Goal: Information Seeking & Learning: Learn about a topic

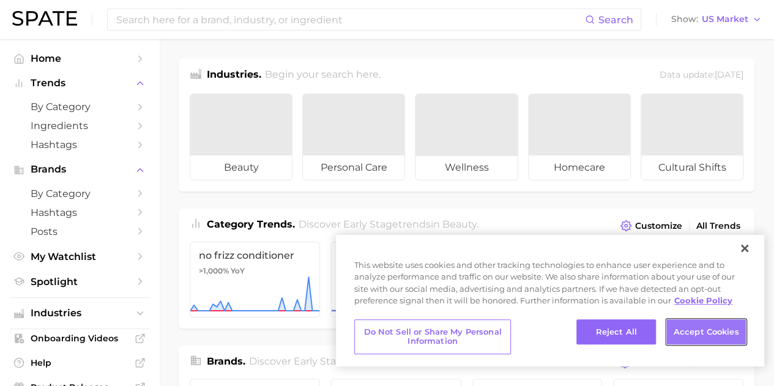
click at [691, 327] on button "Accept Cookies" at bounding box center [706, 332] width 80 height 26
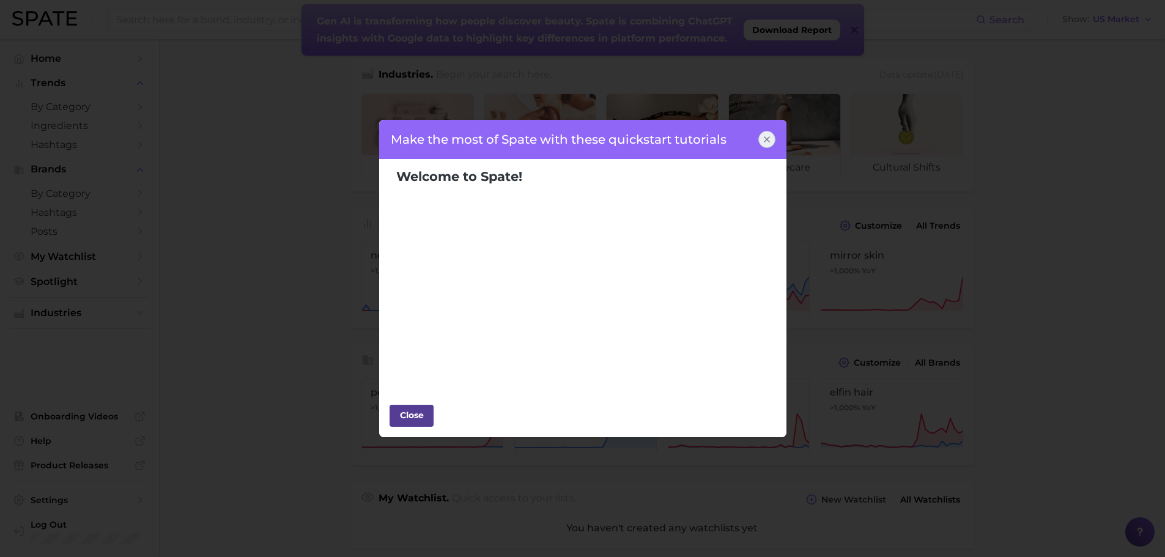
click at [412, 385] on div "Close" at bounding box center [411, 415] width 37 height 18
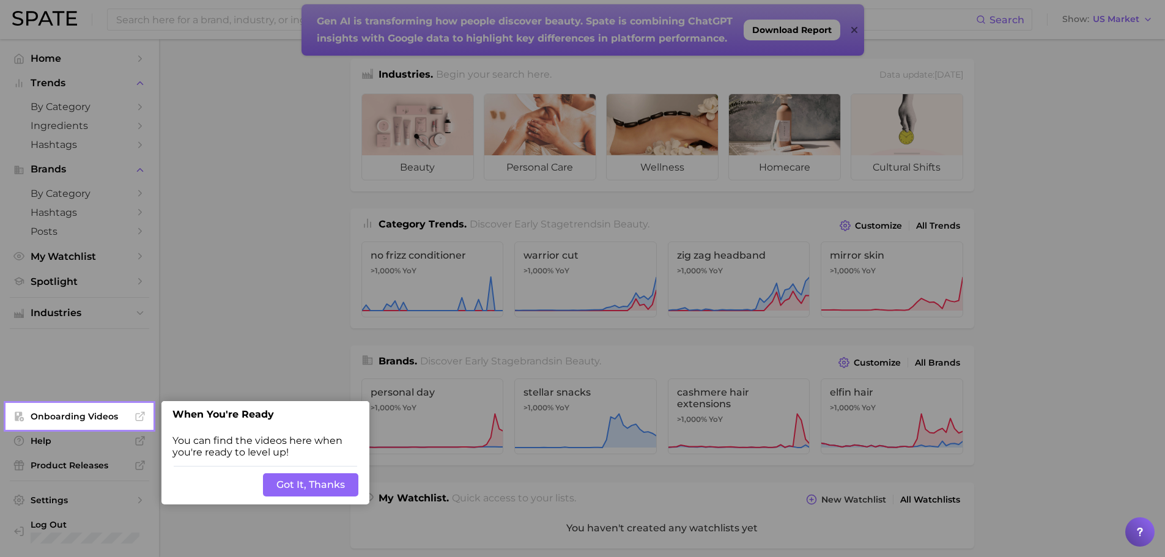
click at [288, 385] on button "Got It, Thanks" at bounding box center [310, 484] width 95 height 23
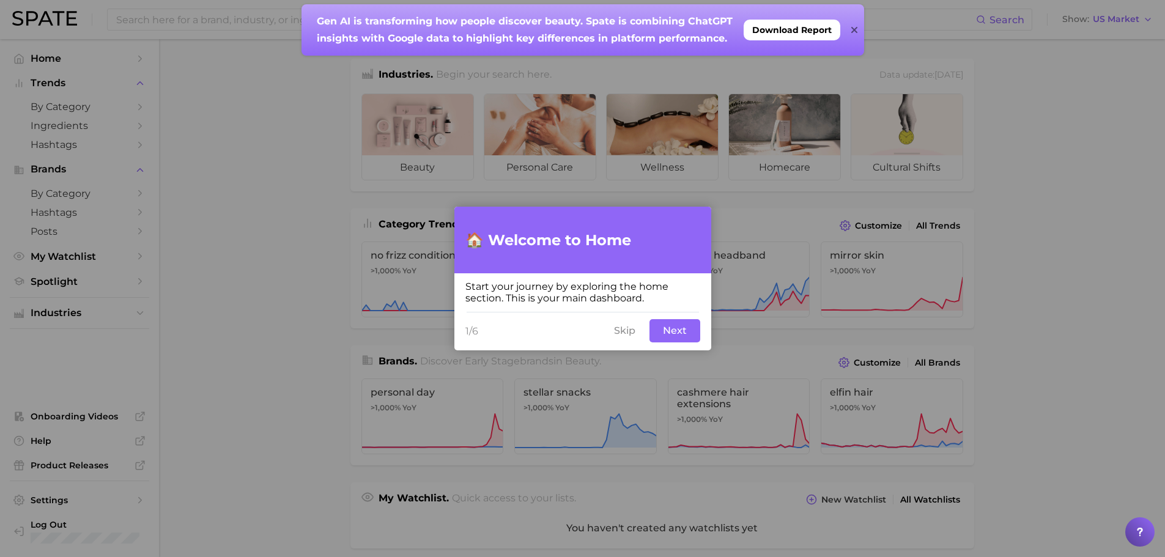
click at [667, 333] on button "Next" at bounding box center [674, 330] width 51 height 23
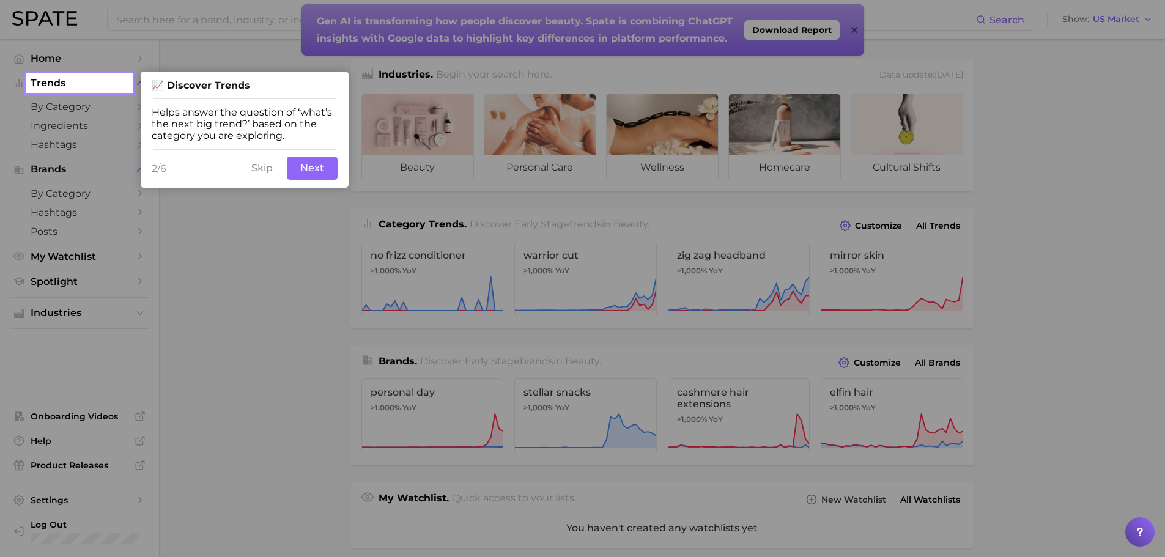
click at [300, 169] on button "Next" at bounding box center [312, 168] width 51 height 23
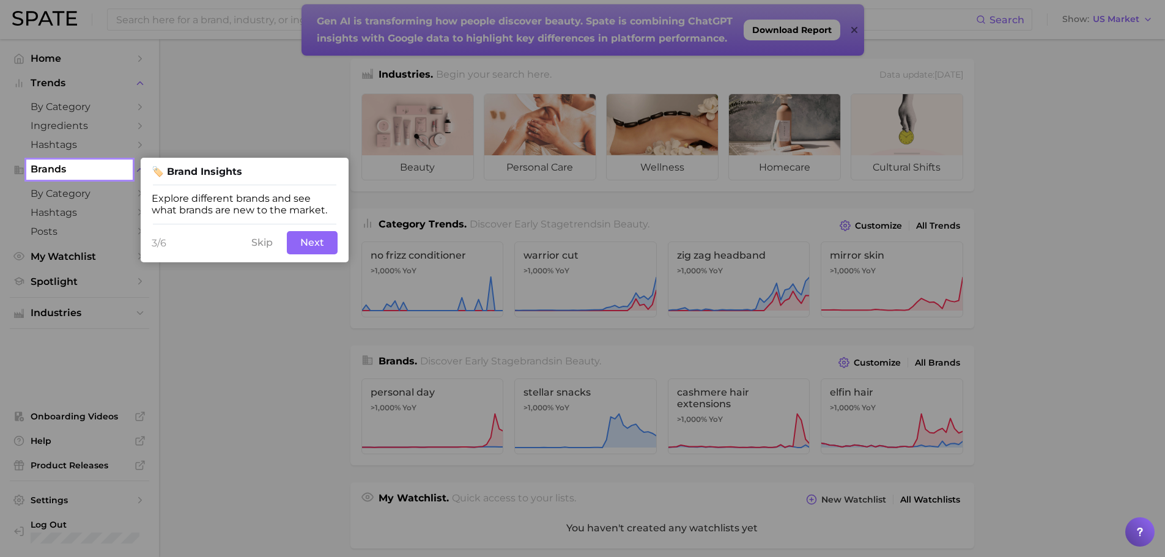
click at [295, 246] on button "Next" at bounding box center [312, 242] width 51 height 23
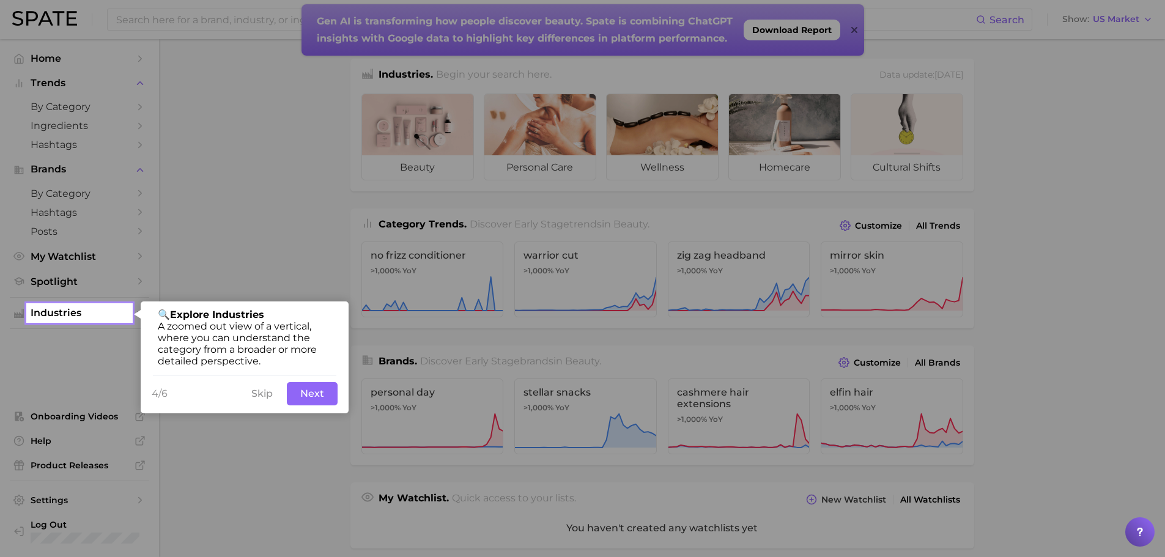
click at [313, 385] on button "Next" at bounding box center [312, 393] width 51 height 23
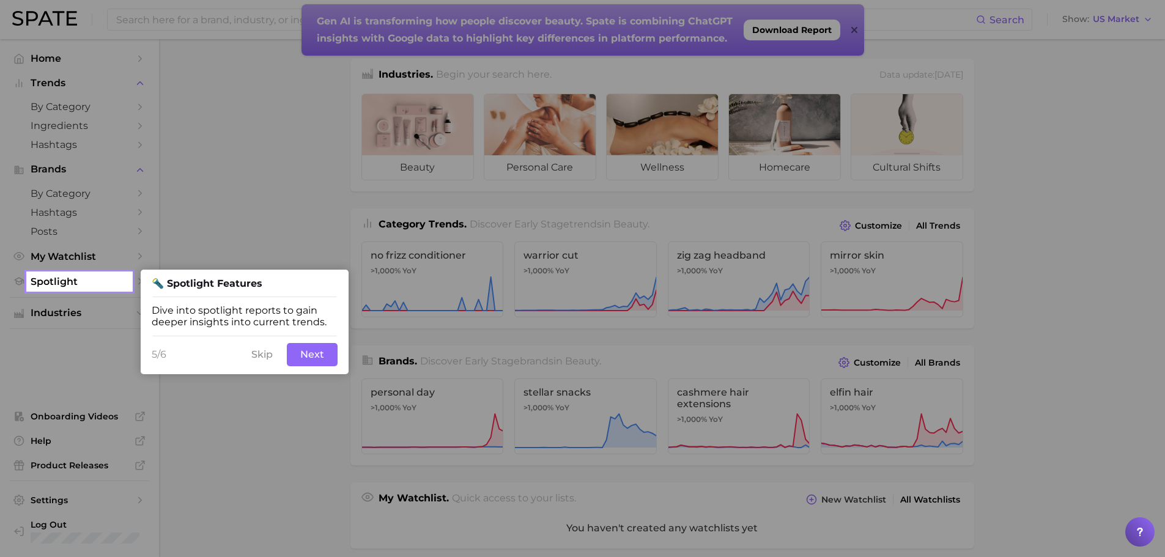
click at [309, 358] on button "Next" at bounding box center [312, 354] width 51 height 23
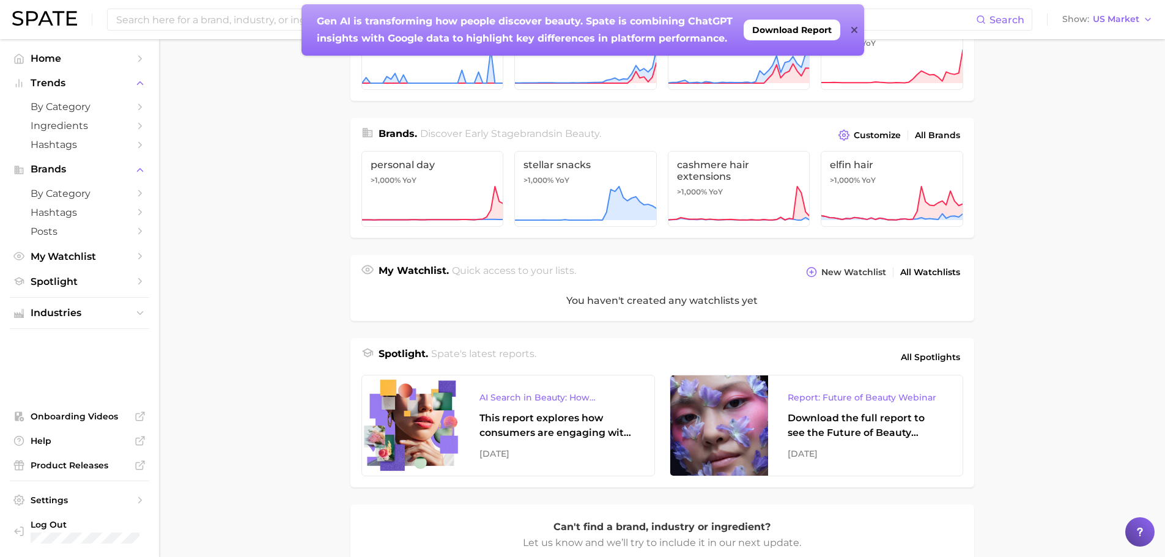
scroll to position [236, 0]
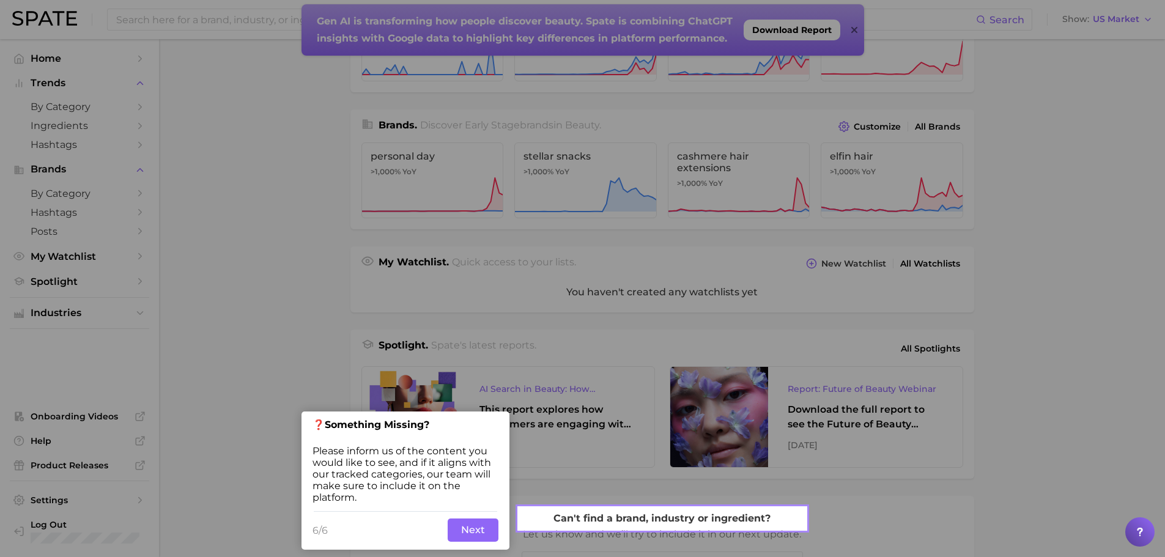
drag, startPoint x: 473, startPoint y: 535, endPoint x: 385, endPoint y: 386, distance: 173.3
click at [472, 385] on button "Next" at bounding box center [473, 530] width 51 height 23
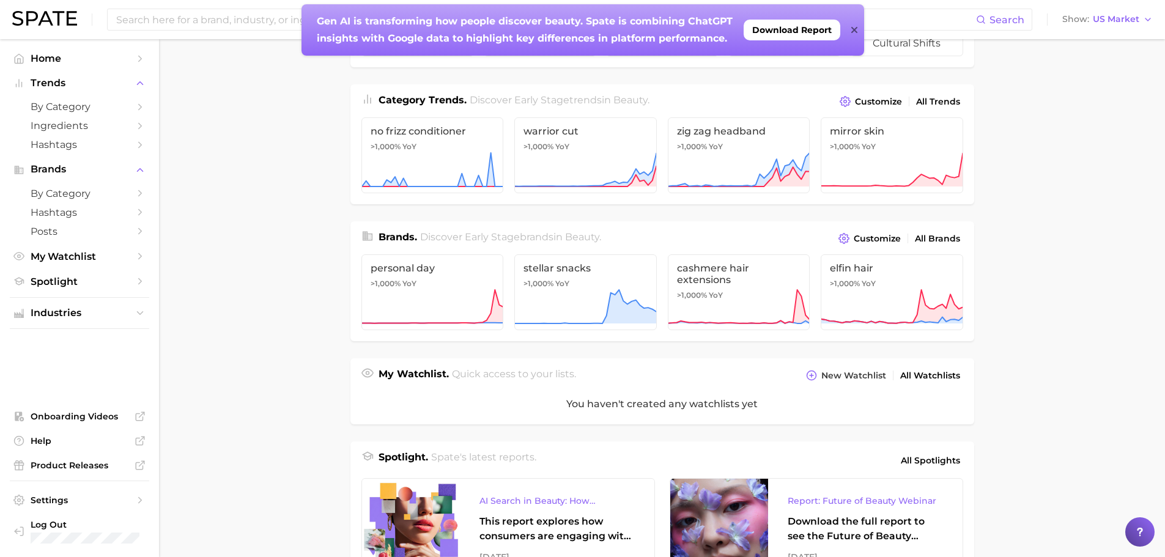
scroll to position [0, 0]
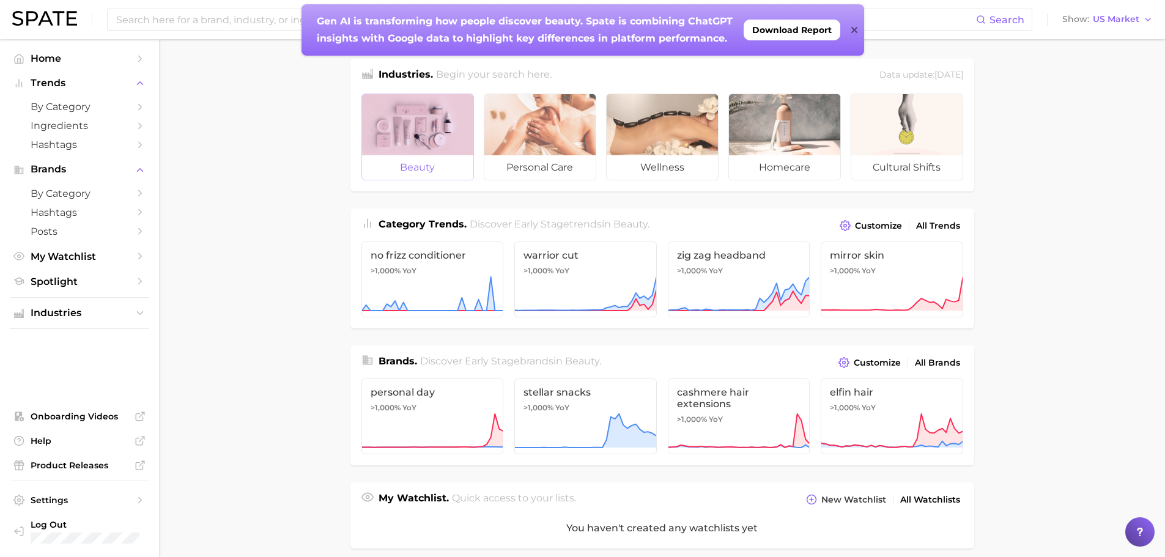
click at [423, 132] on div at bounding box center [417, 124] width 111 height 61
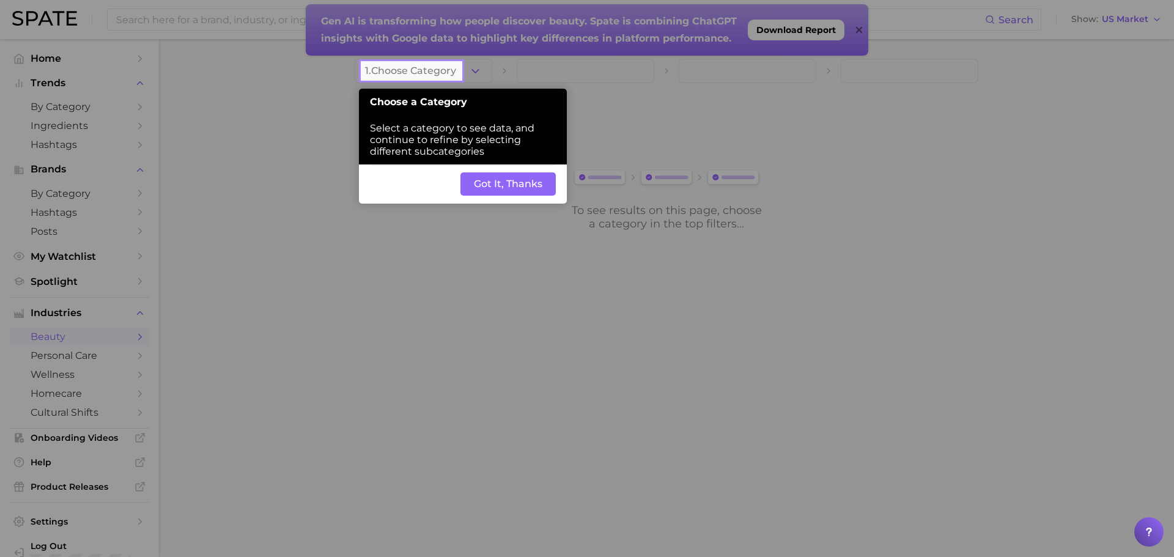
click at [481, 179] on button "Got It, Thanks" at bounding box center [507, 183] width 95 height 23
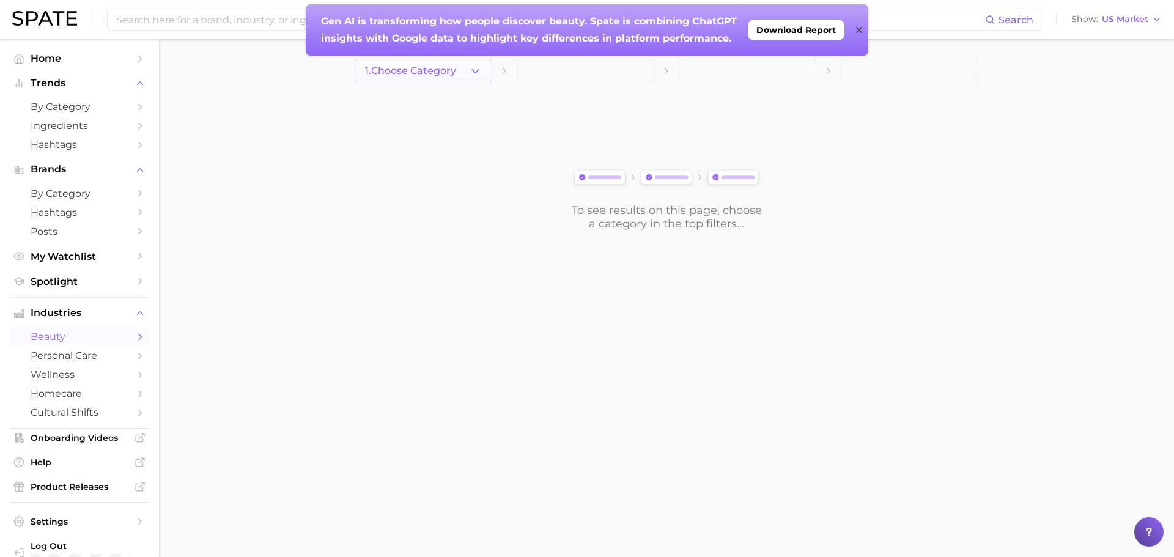
click at [479, 67] on icon "button" at bounding box center [475, 71] width 13 height 13
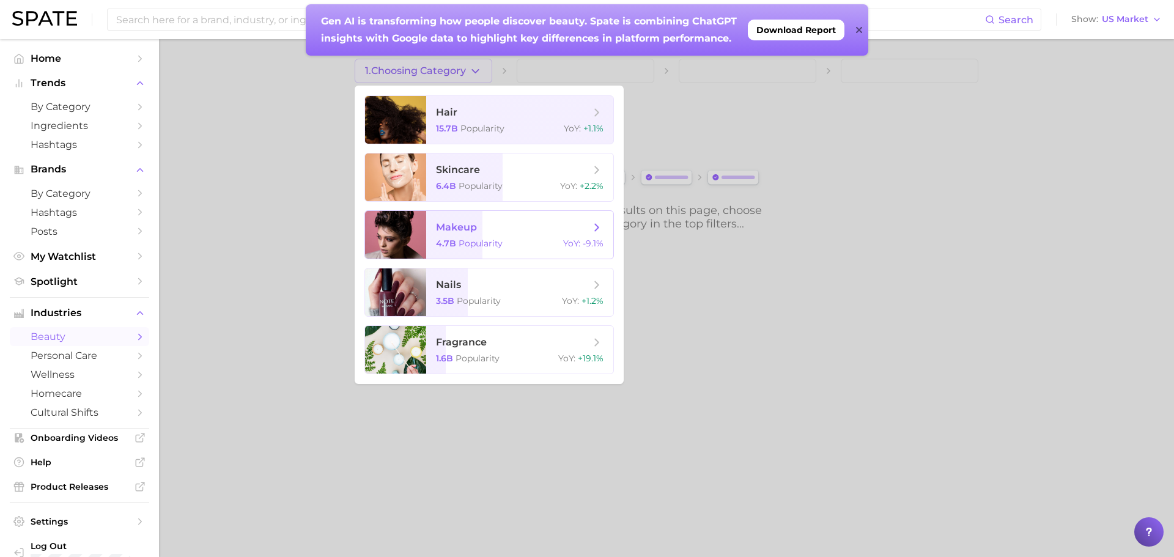
click at [487, 232] on span "makeup" at bounding box center [513, 227] width 154 height 13
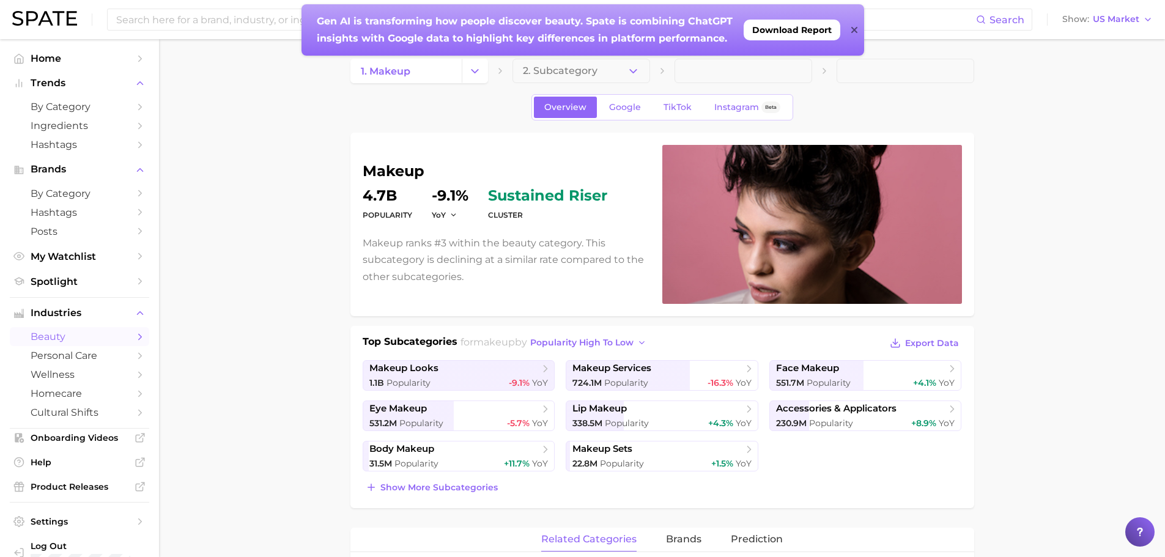
click at [782, 28] on icon at bounding box center [854, 30] width 6 height 6
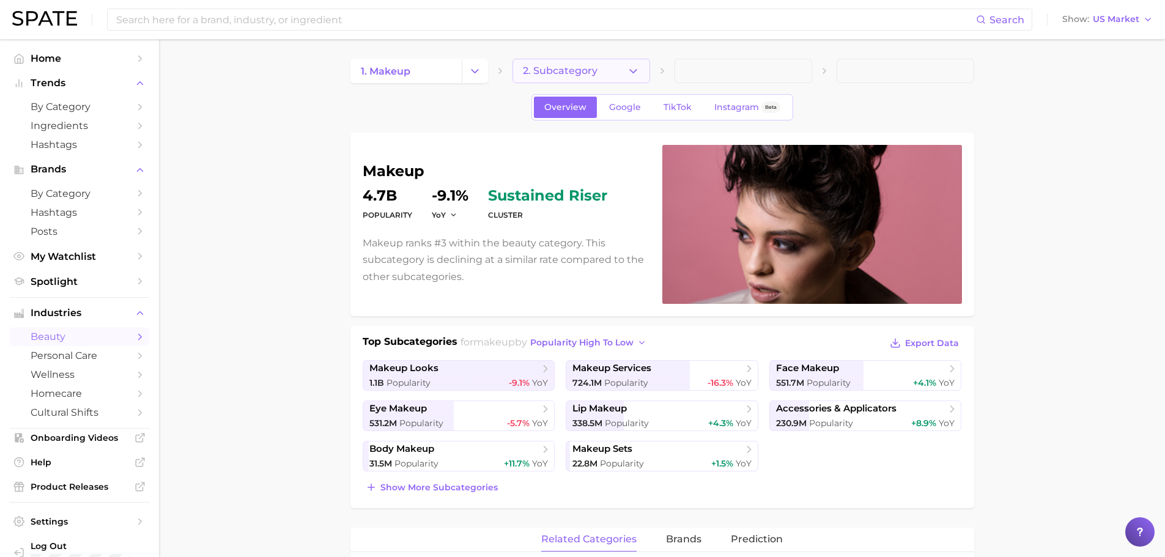
click at [628, 67] on icon "button" at bounding box center [633, 71] width 13 height 13
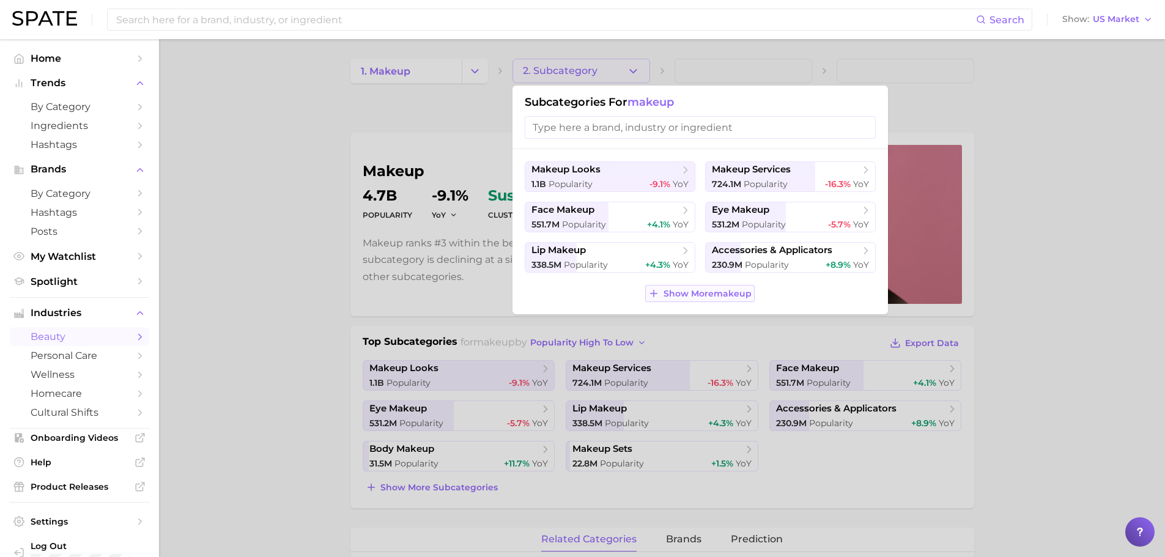
click at [730, 300] on button "Show More makeup" at bounding box center [699, 293] width 109 height 17
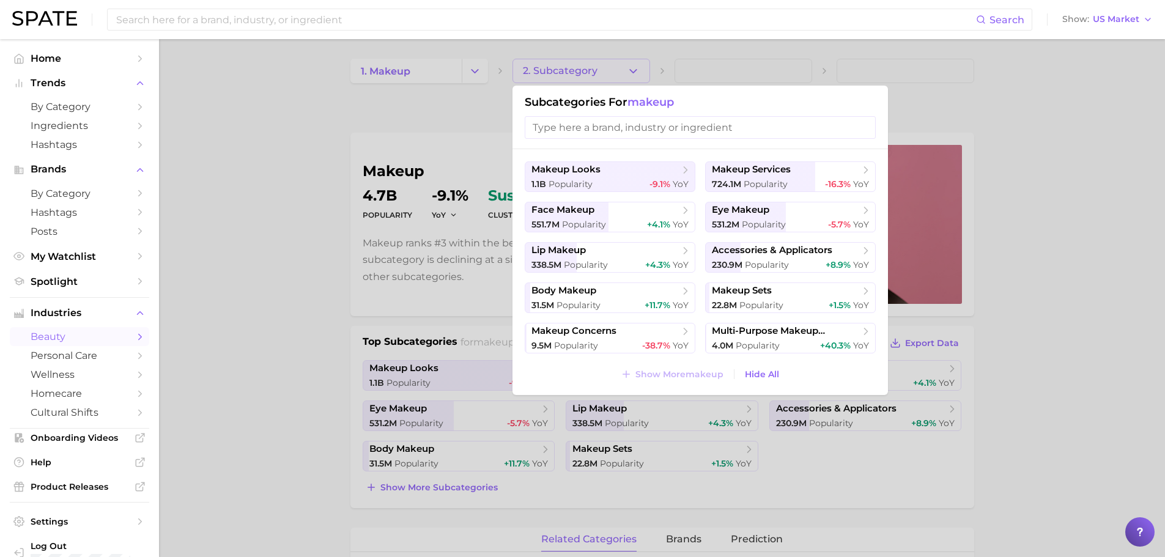
click at [782, 314] on div at bounding box center [582, 278] width 1165 height 557
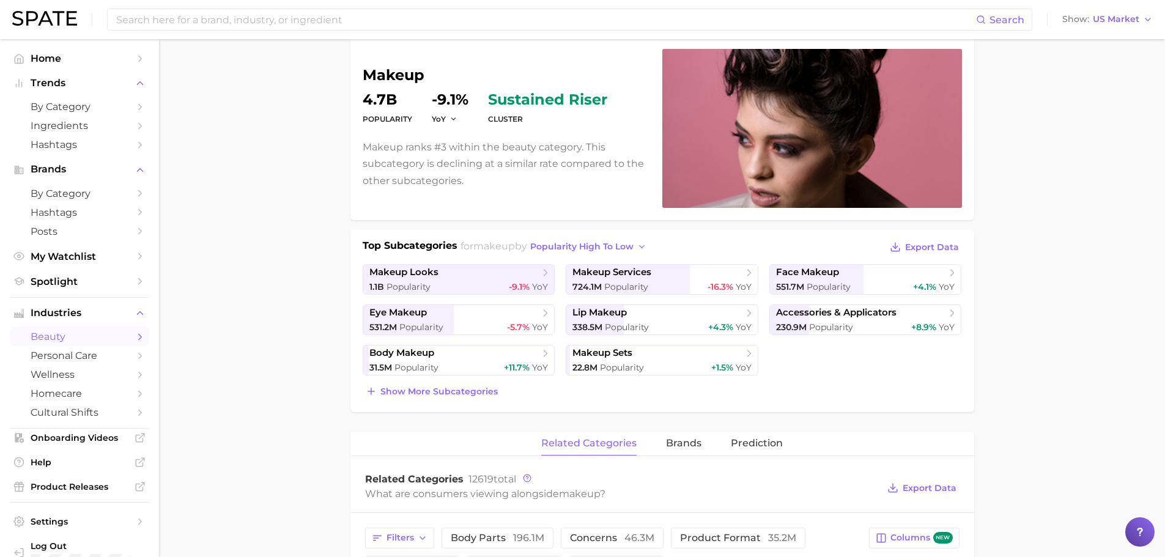
scroll to position [245, 0]
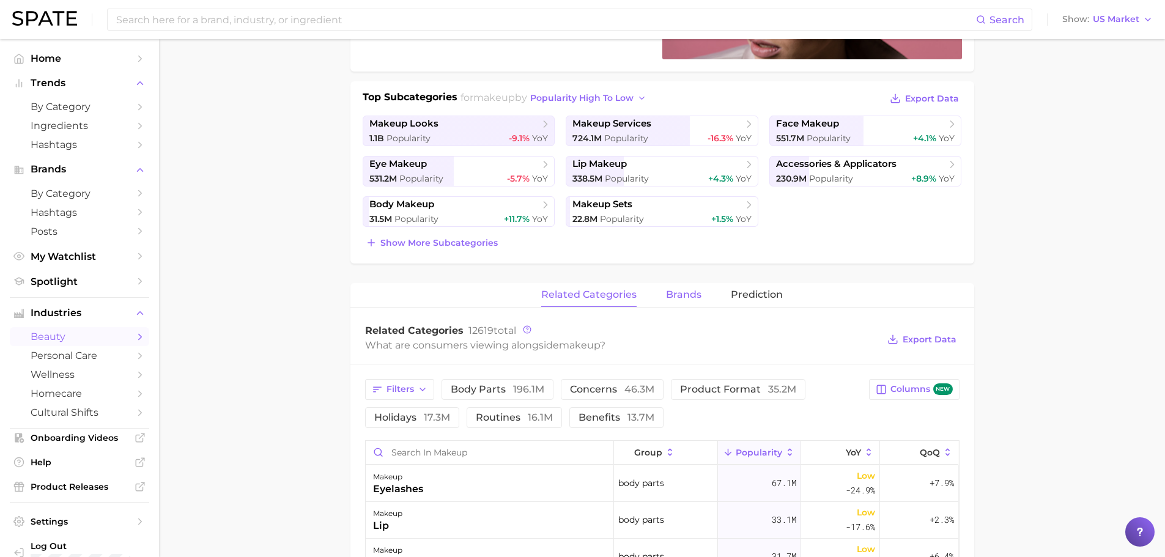
click at [694, 296] on span "brands" at bounding box center [683, 294] width 35 height 11
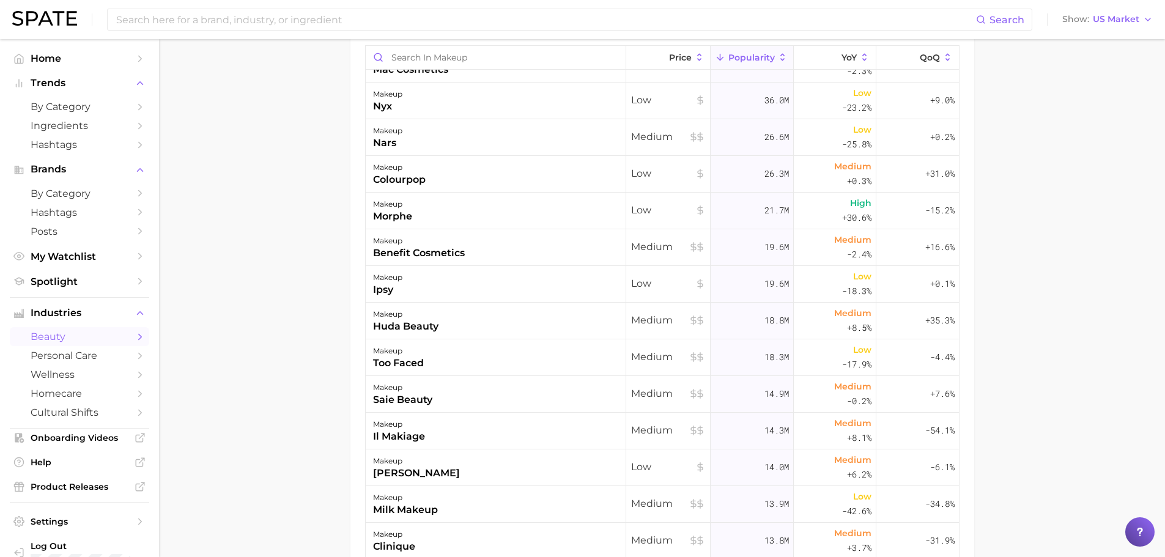
scroll to position [0, 0]
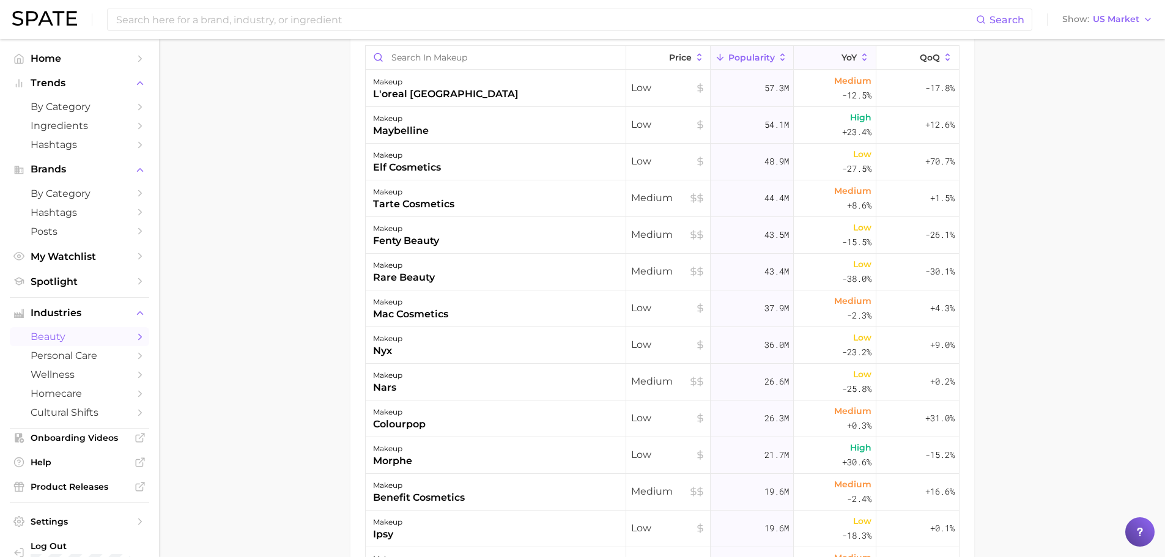
click at [782, 57] on span "YoY" at bounding box center [848, 58] width 15 height 10
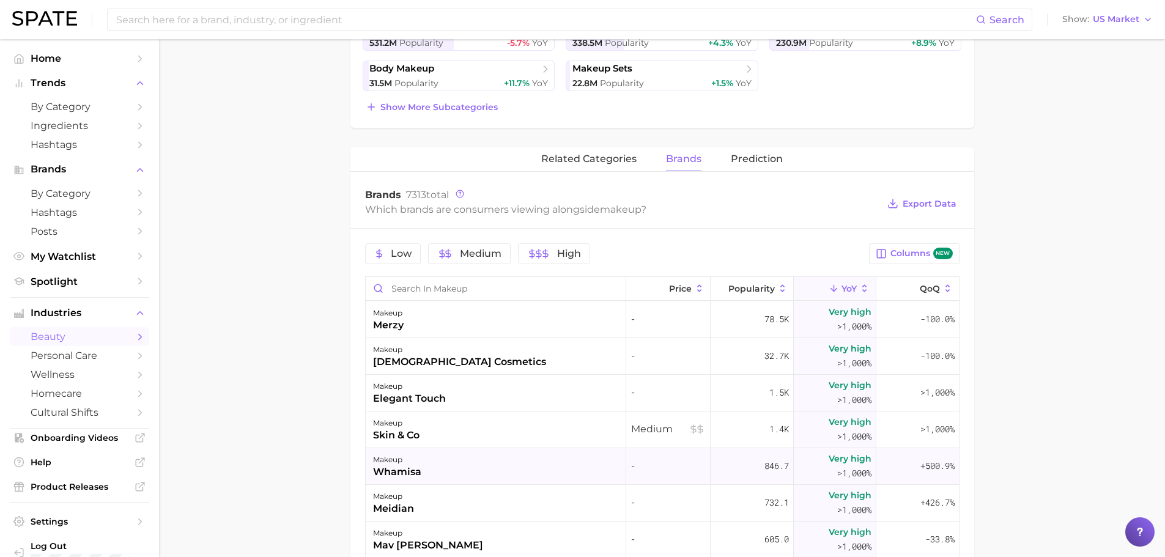
scroll to position [367, 0]
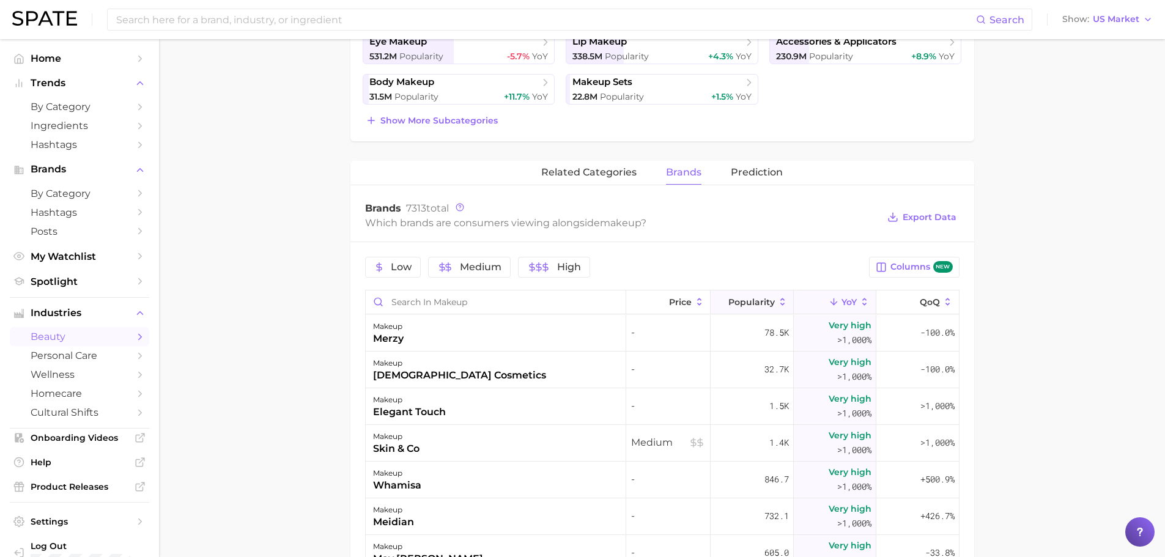
click at [749, 297] on span "Popularity" at bounding box center [751, 302] width 46 height 10
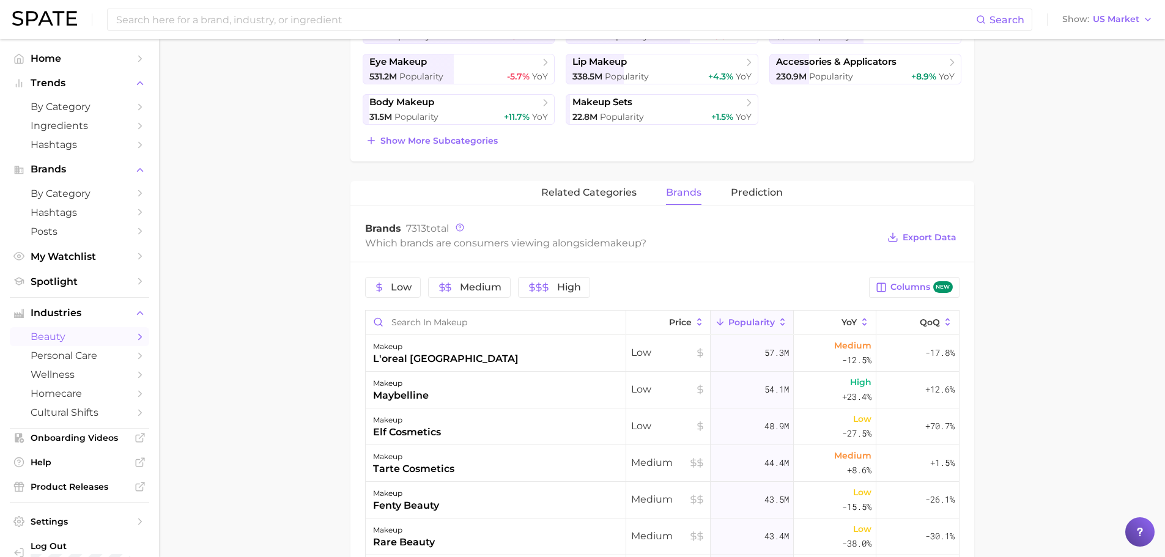
scroll to position [366, 0]
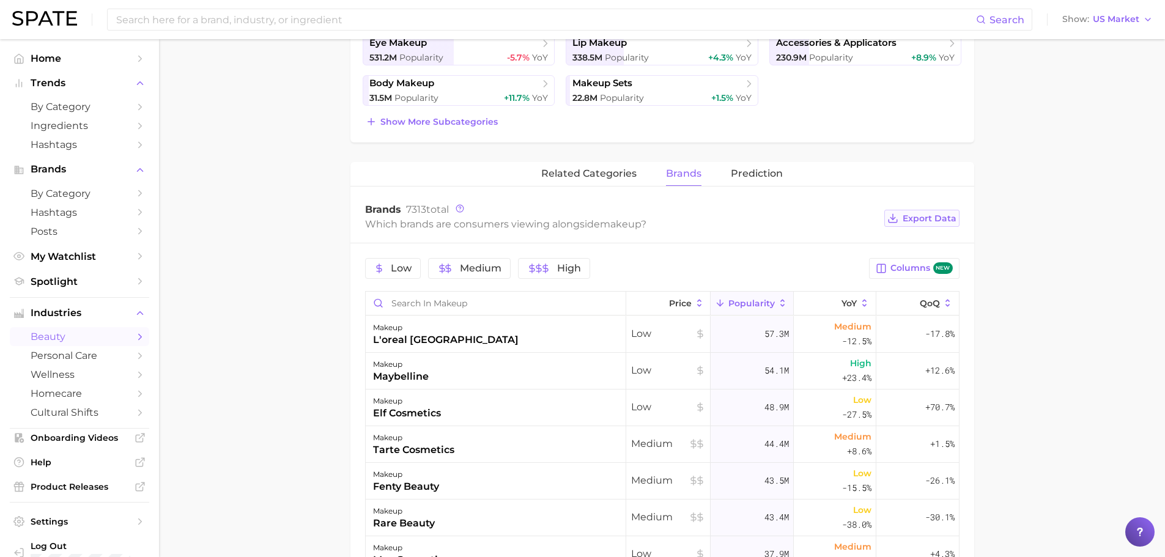
drag, startPoint x: 951, startPoint y: 218, endPoint x: 1017, endPoint y: 239, distance: 69.2
click at [782, 218] on span "Export Data" at bounding box center [930, 218] width 54 height 10
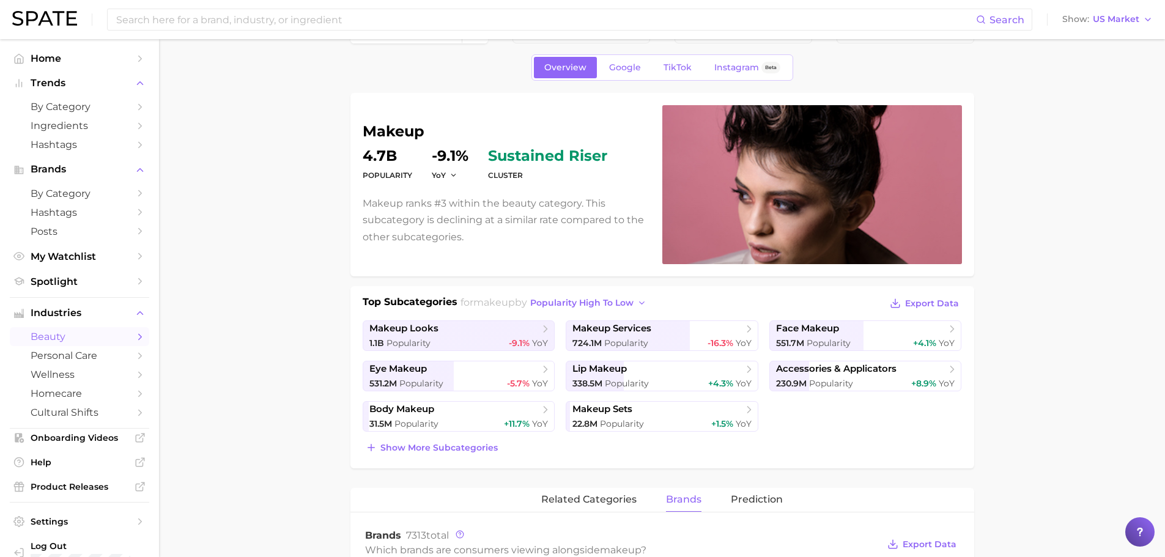
scroll to position [61, 0]
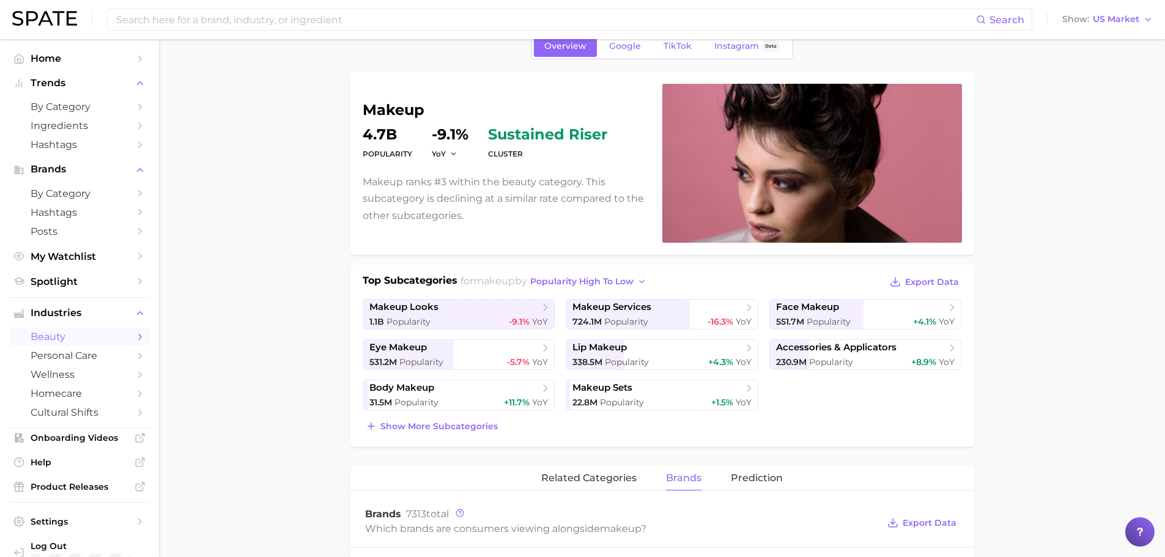
drag, startPoint x: 924, startPoint y: 317, endPoint x: 1067, endPoint y: 342, distance: 145.3
click at [782, 317] on span "+4.1%" at bounding box center [924, 321] width 23 height 11
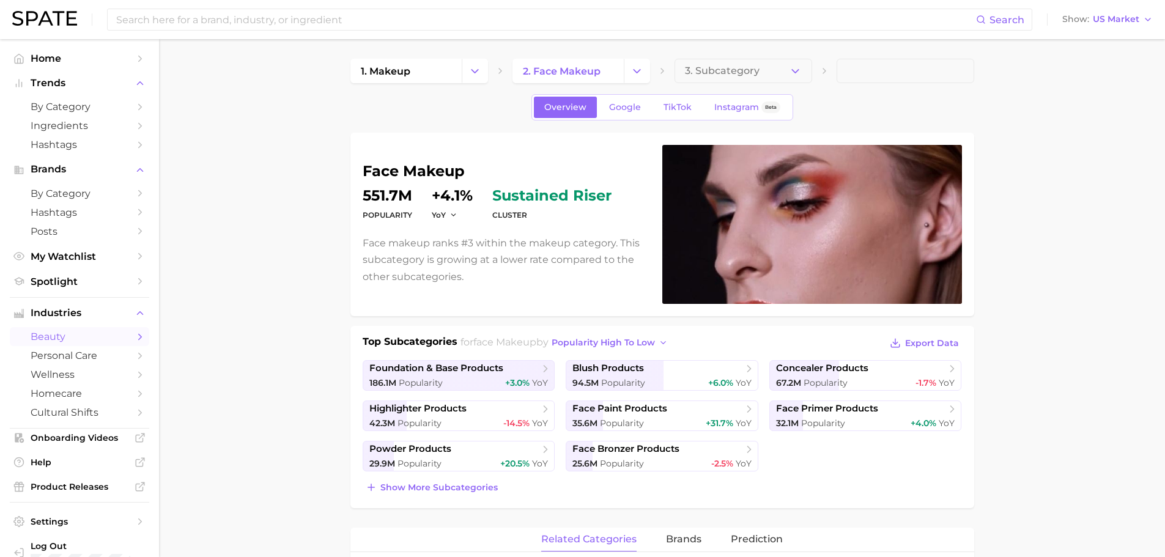
scroll to position [122, 0]
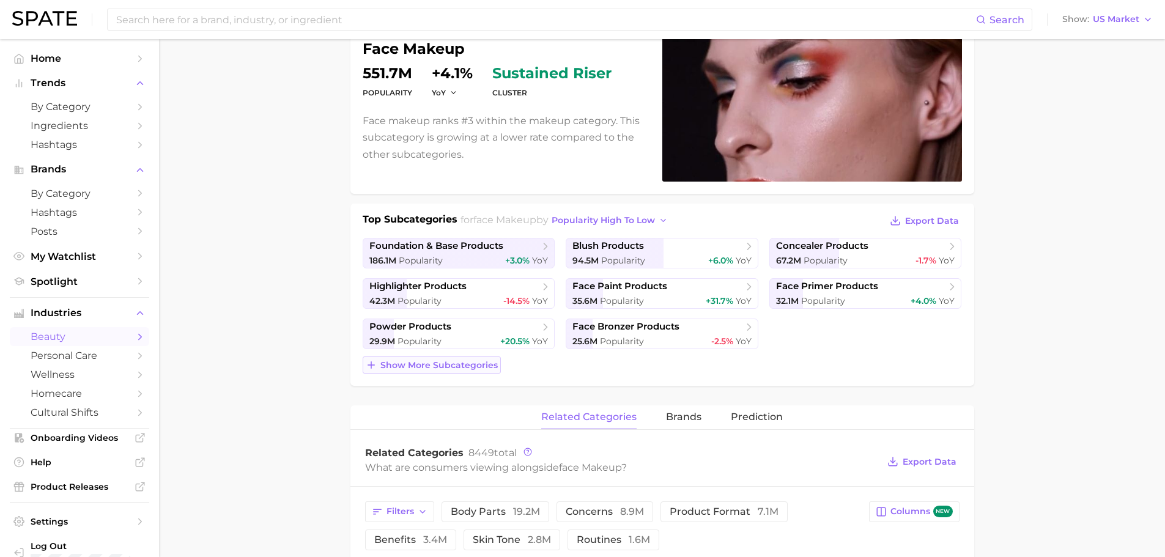
click at [487, 369] on span "Show more subcategories" at bounding box center [438, 365] width 117 height 10
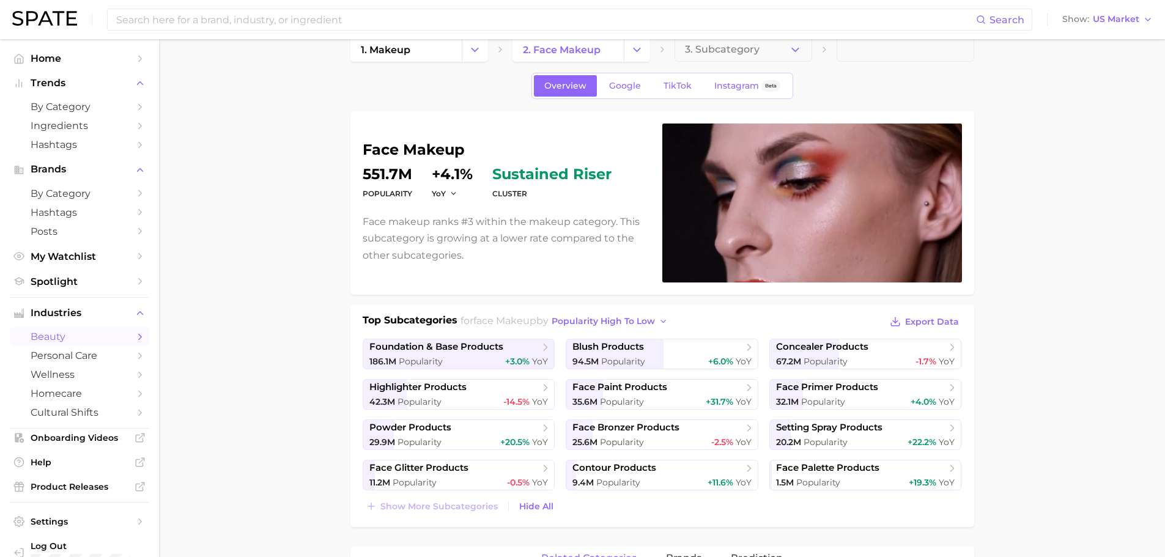
scroll to position [0, 0]
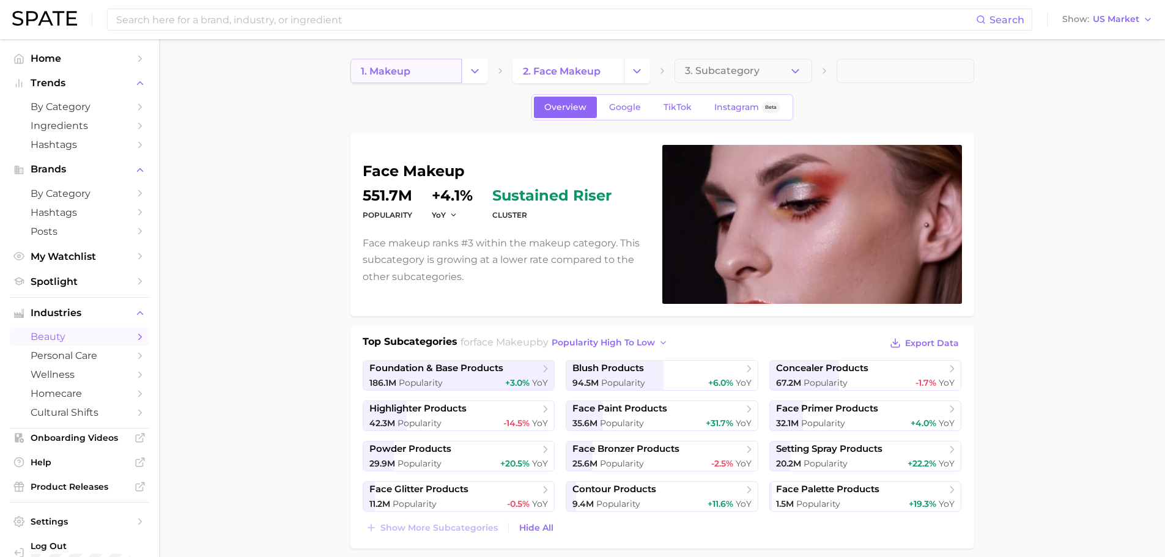
click at [444, 72] on link "1. makeup" at bounding box center [405, 71] width 111 height 24
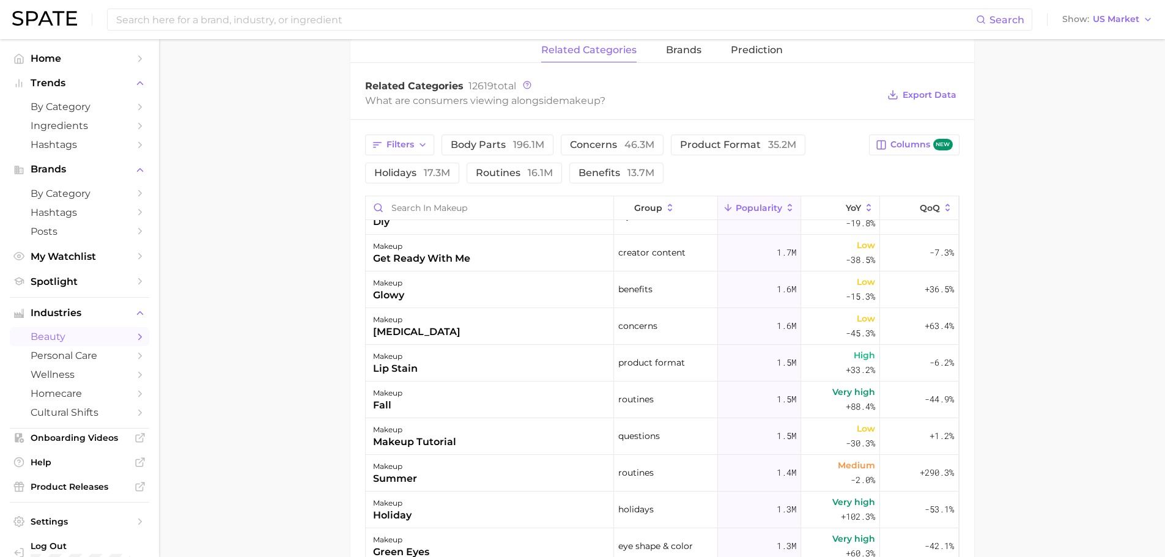
scroll to position [1040, 0]
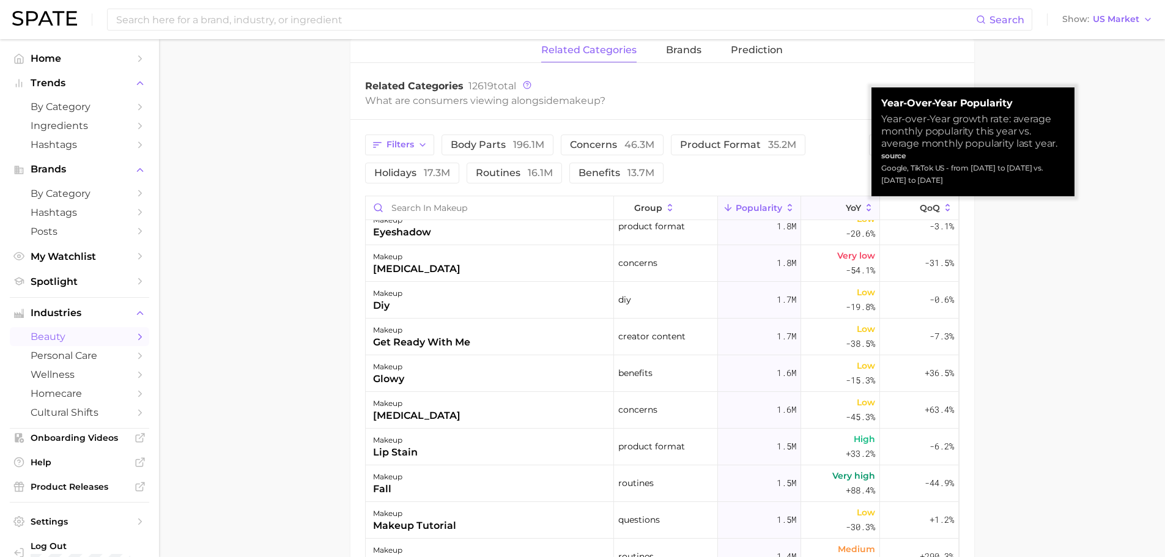
click at [846, 203] on span "YoY" at bounding box center [853, 208] width 15 height 10
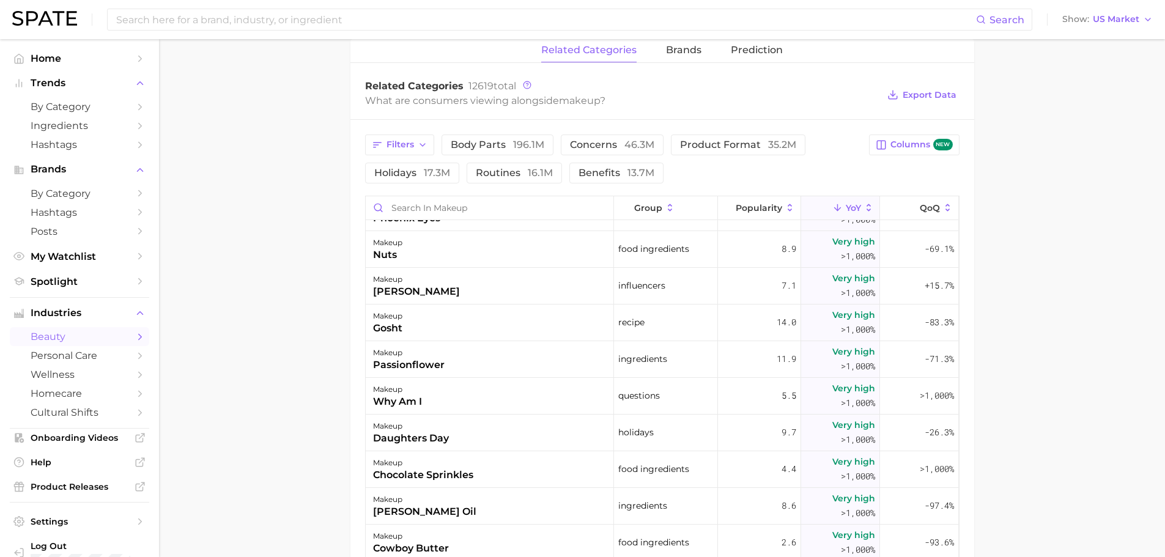
scroll to position [917, 0]
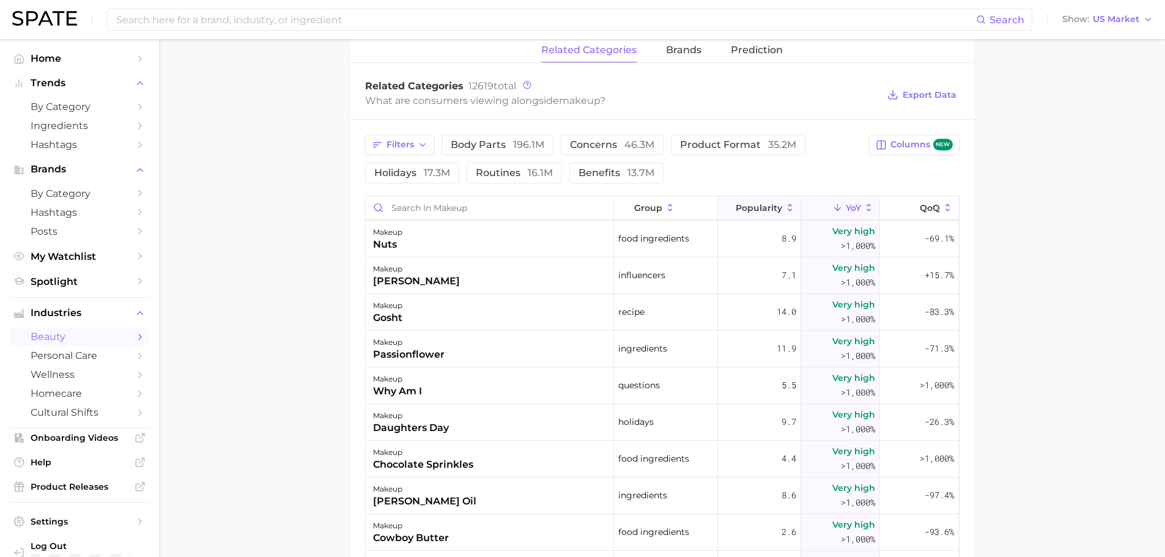
click at [766, 208] on span "Popularity" at bounding box center [759, 208] width 46 height 10
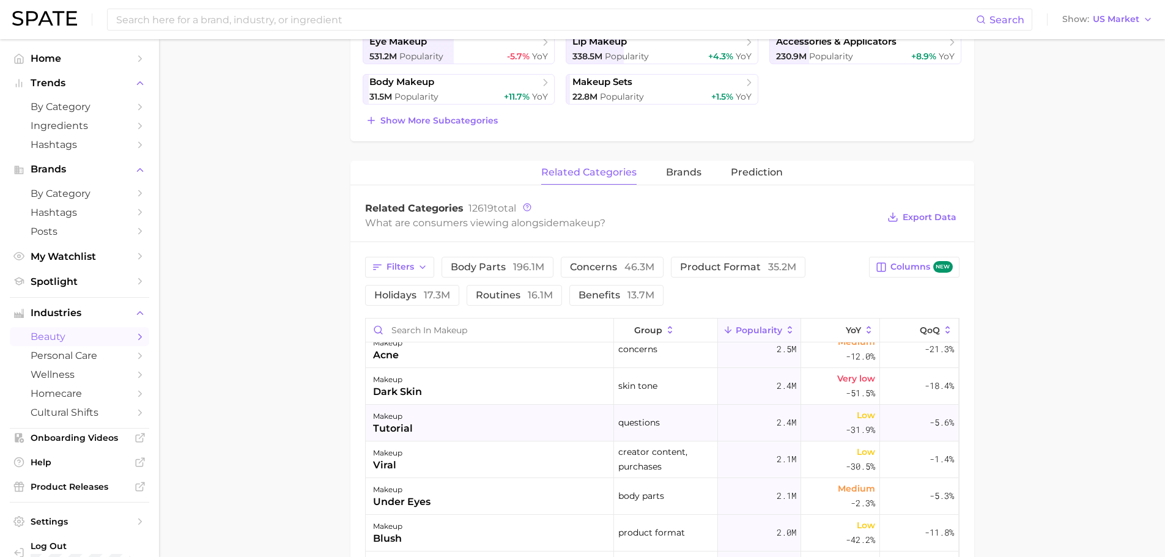
scroll to position [673, 0]
click at [778, 265] on span "35.2m" at bounding box center [782, 267] width 28 height 12
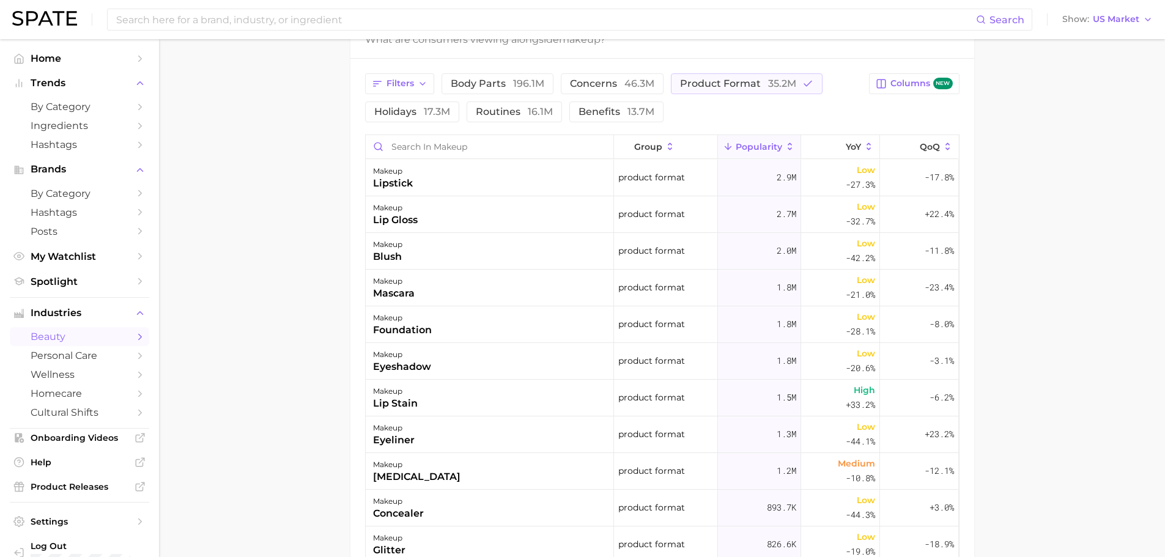
scroll to position [183, 0]
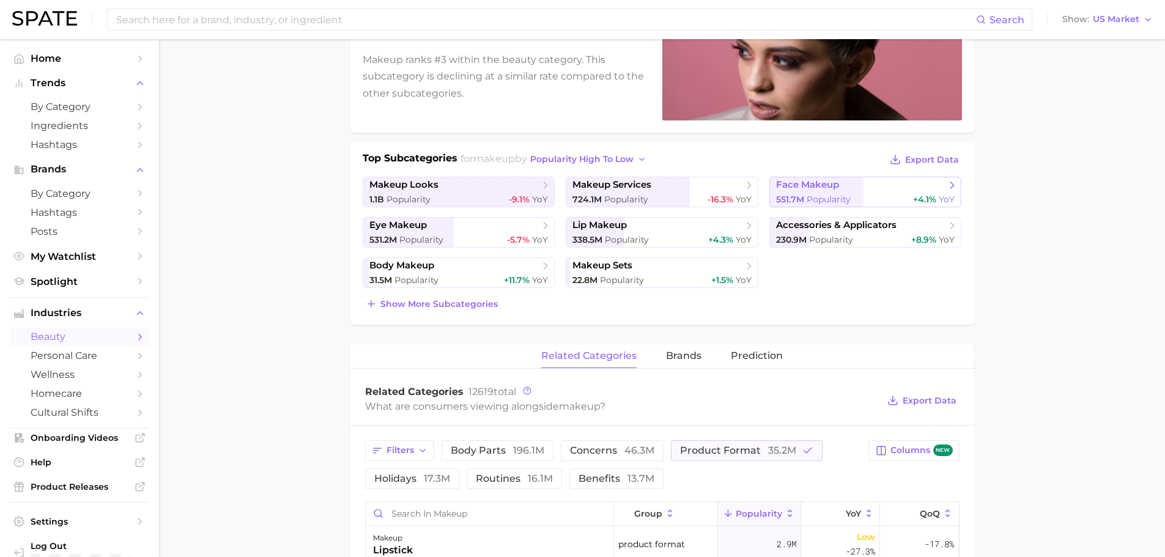
click at [867, 194] on div "551.7m Popularity +4.1% YoY" at bounding box center [865, 200] width 179 height 12
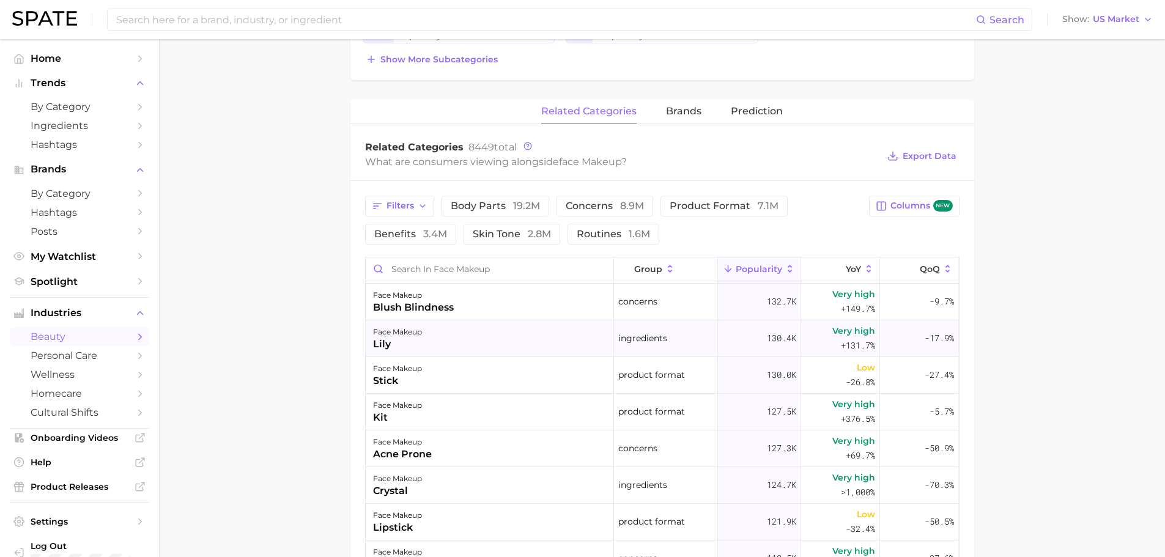
scroll to position [2507, 0]
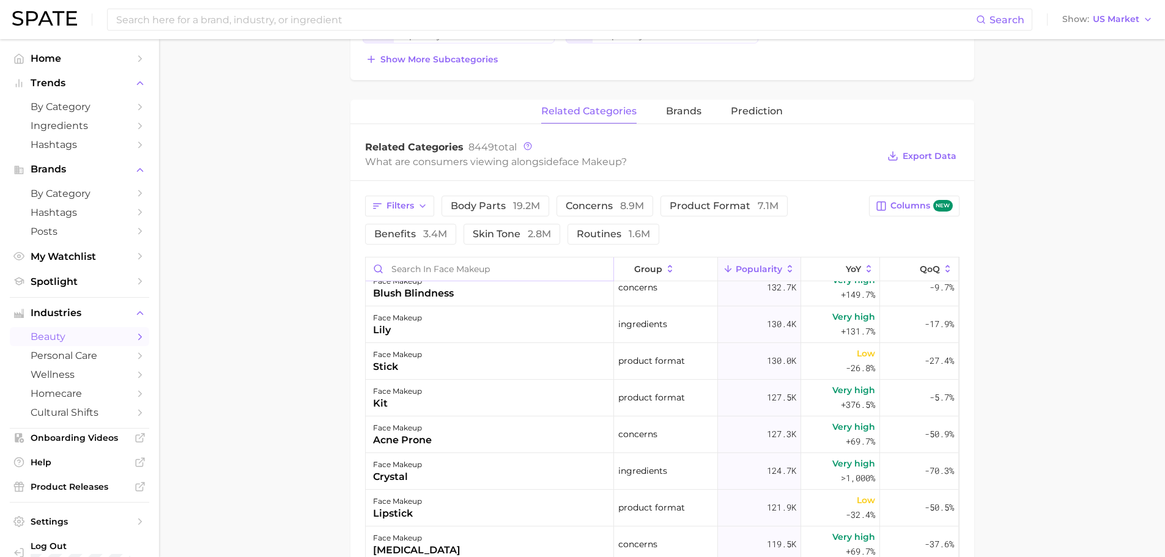
click at [465, 279] on input "Search in face makeup" at bounding box center [490, 268] width 248 height 23
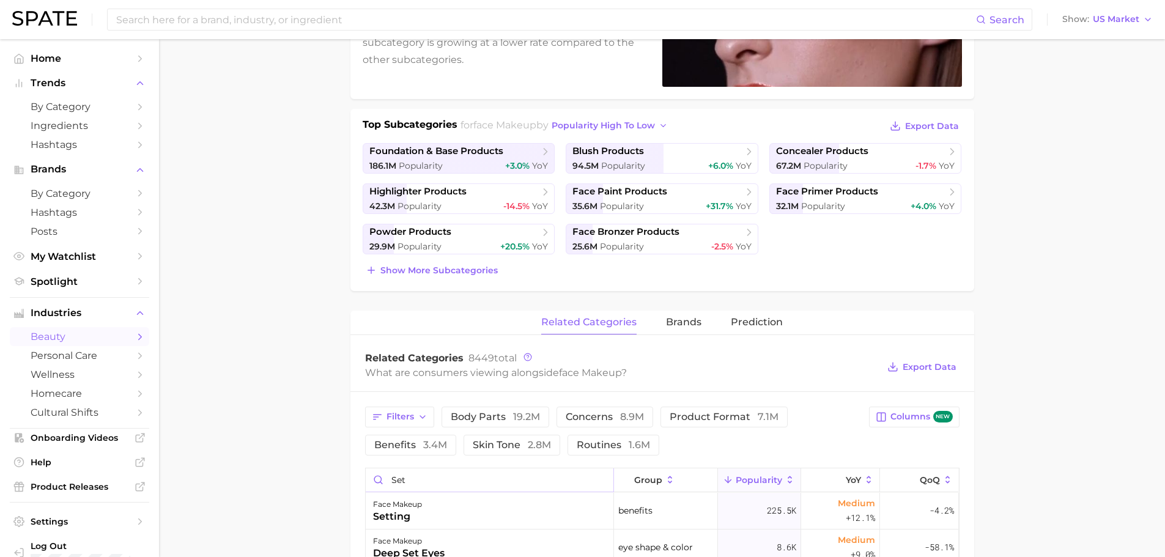
scroll to position [0, 0]
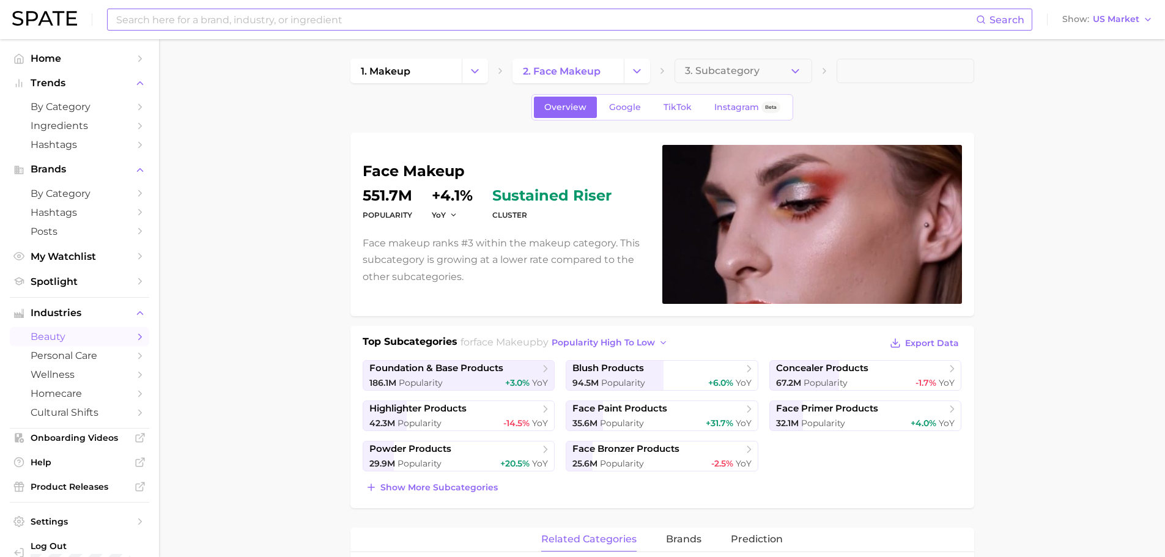
type input "set"
click at [352, 24] on input at bounding box center [545, 19] width 861 height 21
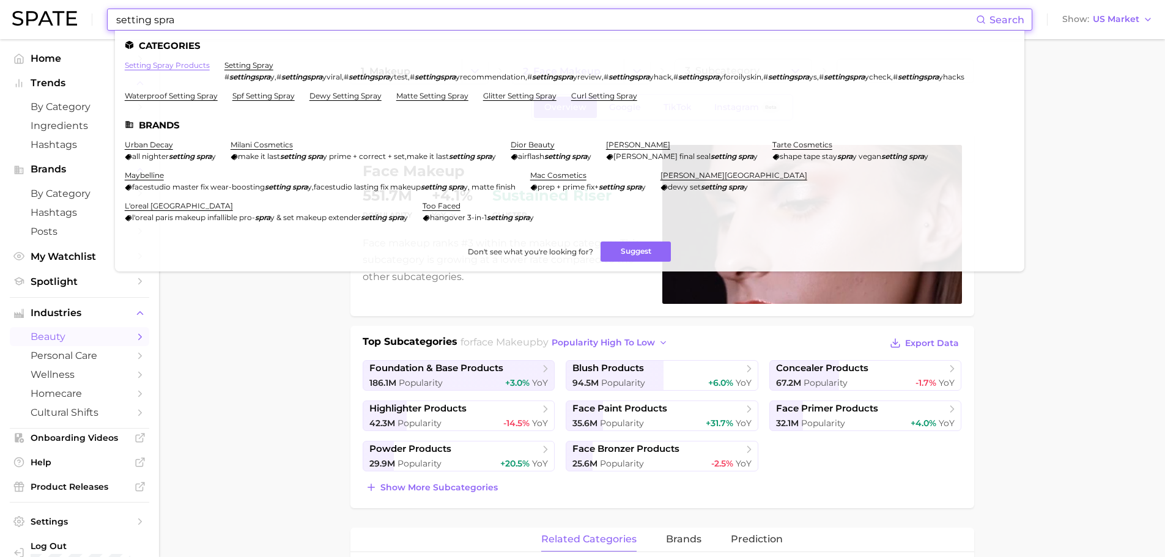
type input "setting spra"
click at [180, 64] on link "setting spray products" at bounding box center [167, 65] width 85 height 9
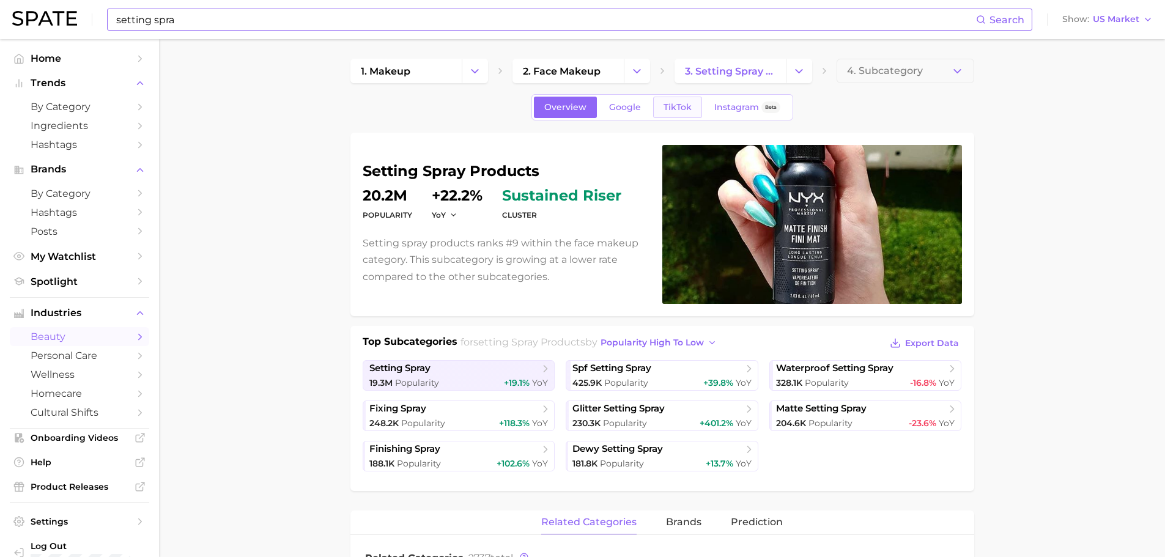
click at [673, 104] on span "TikTok" at bounding box center [678, 107] width 28 height 10
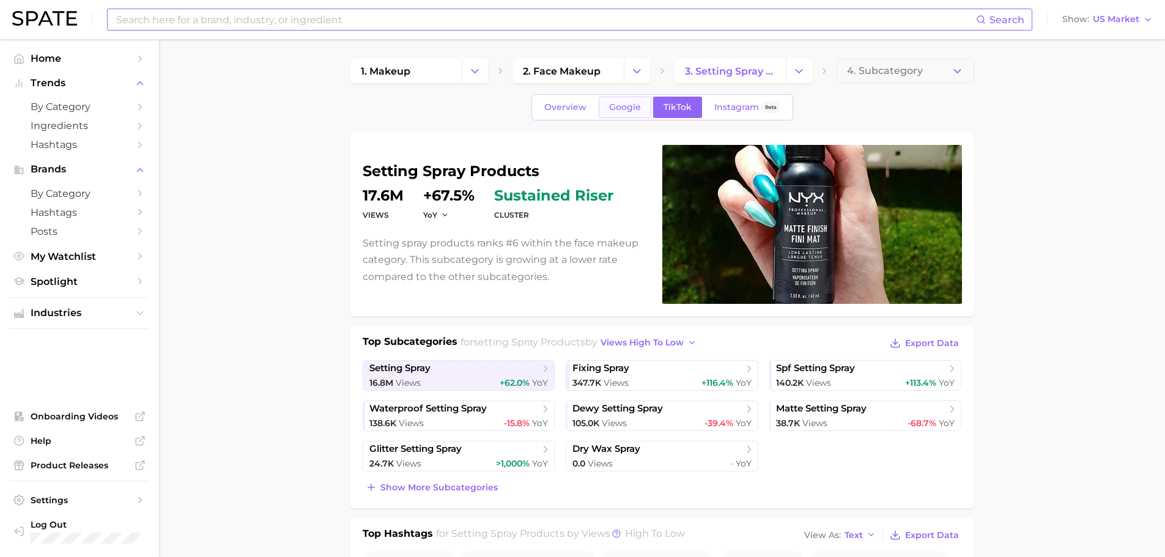
click at [622, 105] on span "Google" at bounding box center [625, 107] width 32 height 10
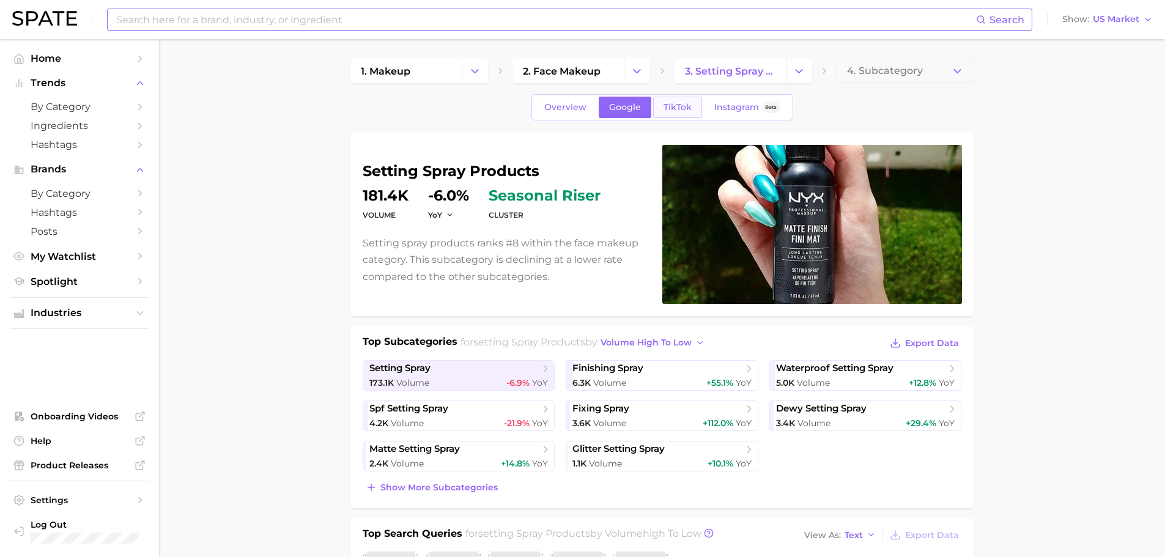
click at [665, 107] on span "TikTok" at bounding box center [678, 107] width 28 height 10
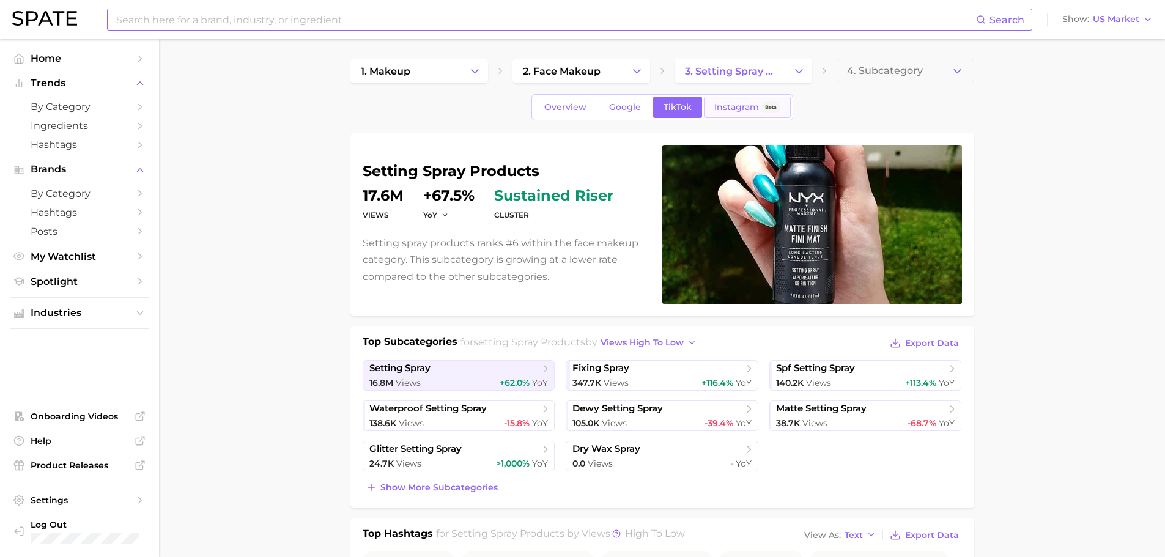
click at [751, 108] on span "Instagram" at bounding box center [736, 107] width 45 height 10
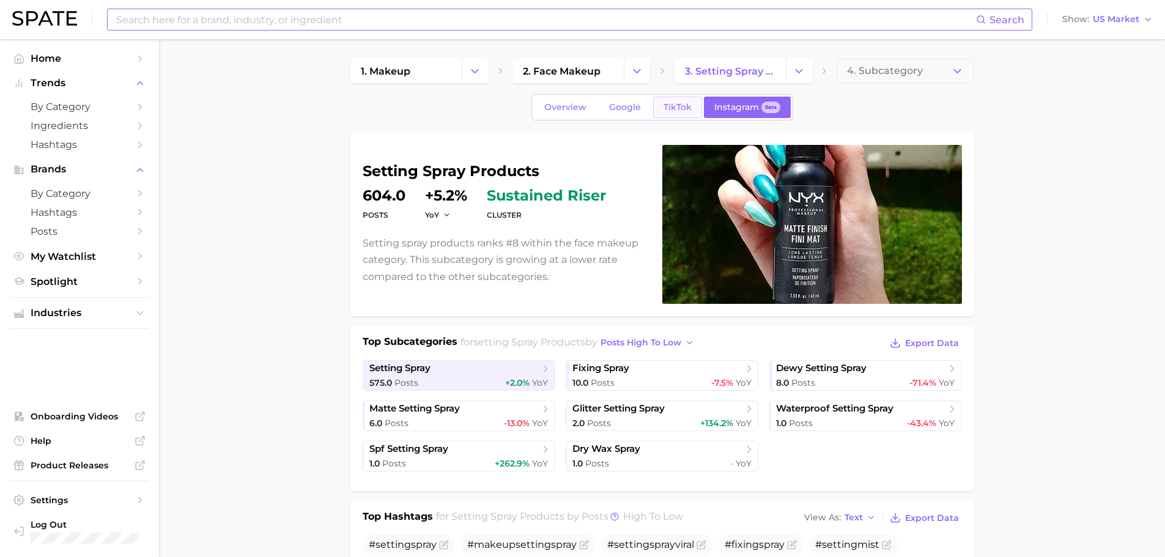
click at [678, 106] on span "TikTok" at bounding box center [678, 107] width 28 height 10
